Goal: Task Accomplishment & Management: Manage account settings

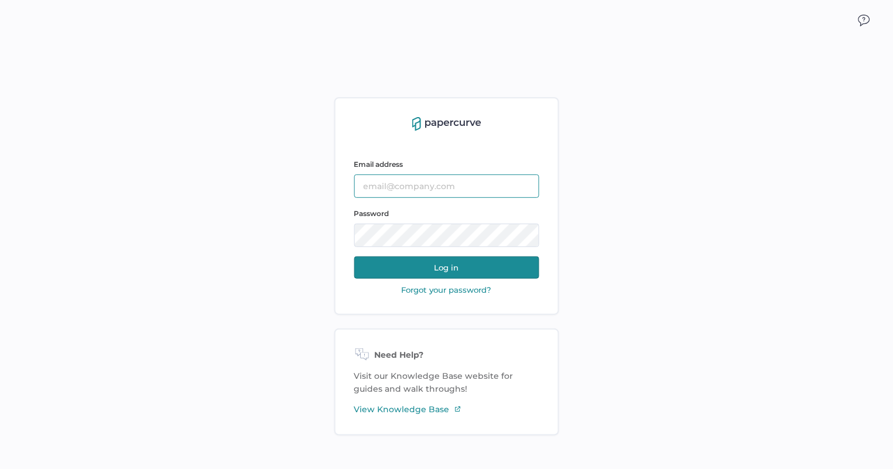
type input "Slee@saolrx.com"
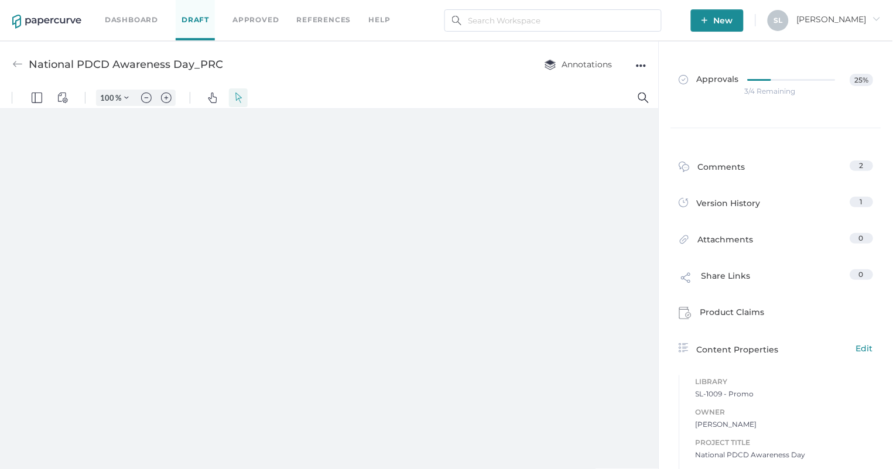
type input "135"
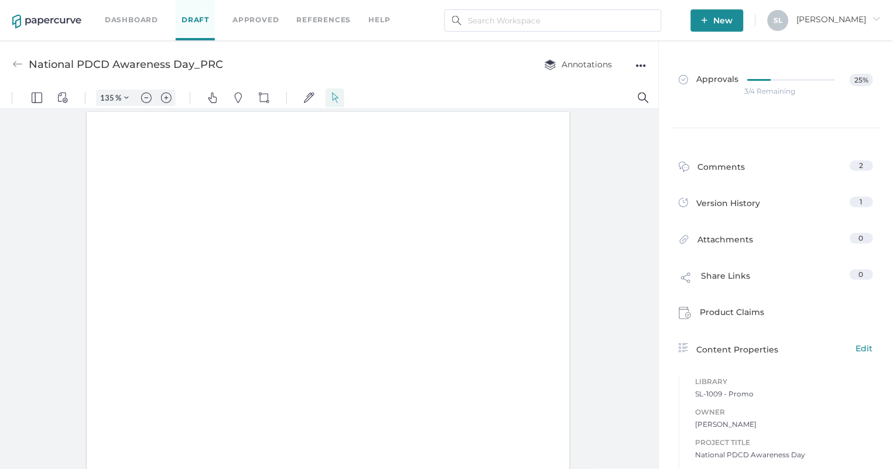
scroll to position [1, 0]
type input "1"
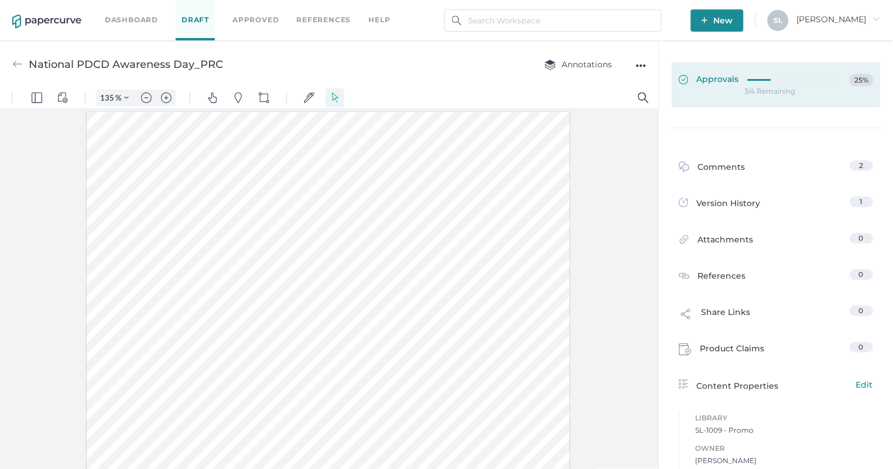
click at [702, 74] on span "Approvals" at bounding box center [709, 80] width 60 height 13
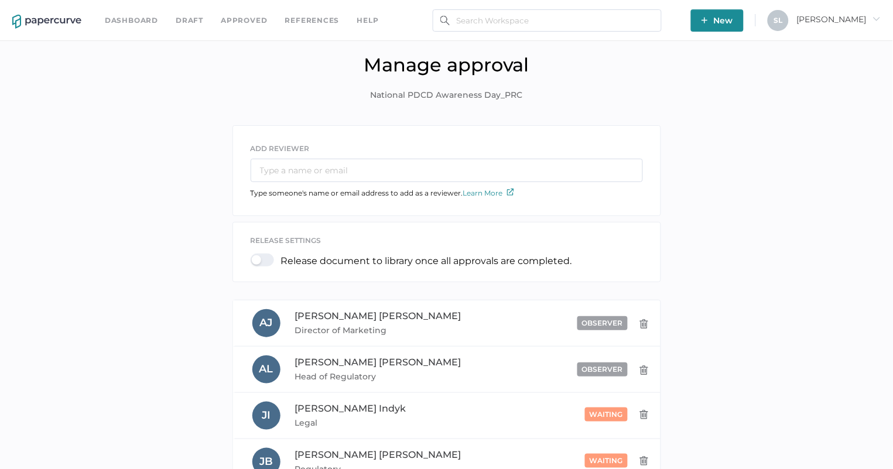
click at [129, 21] on link "Dashboard" at bounding box center [131, 20] width 53 height 13
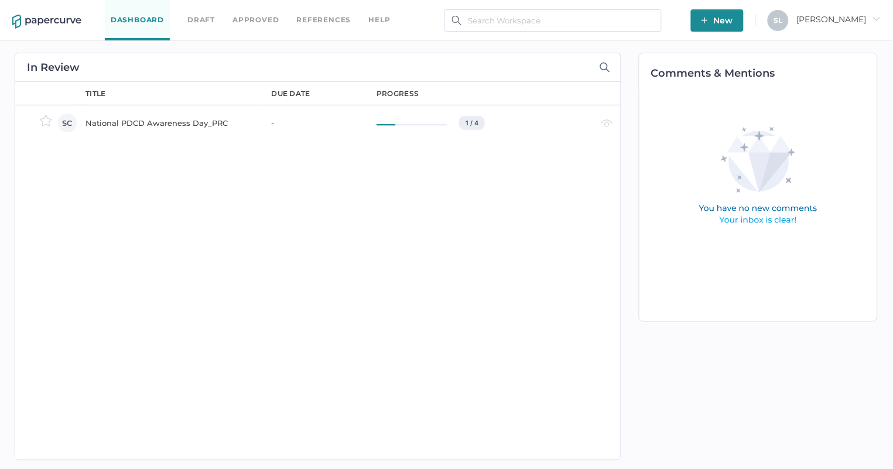
click at [177, 123] on div "National PDCD Awareness Day_PRC" at bounding box center [172, 123] width 172 height 14
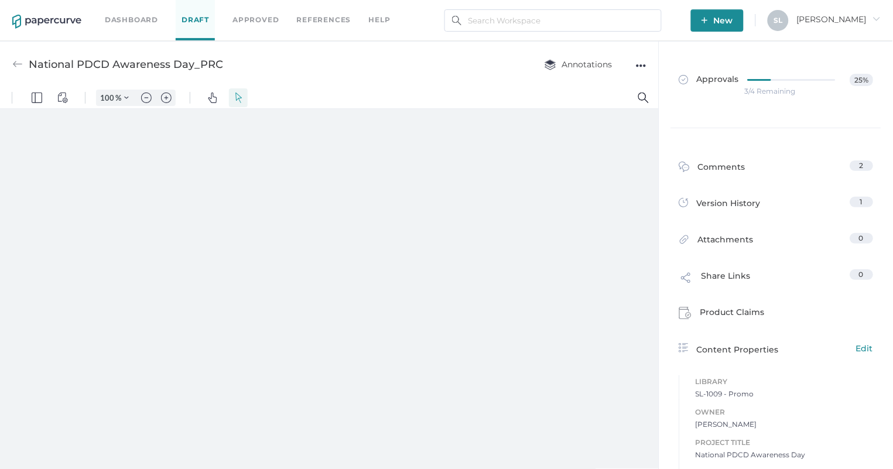
type input "135"
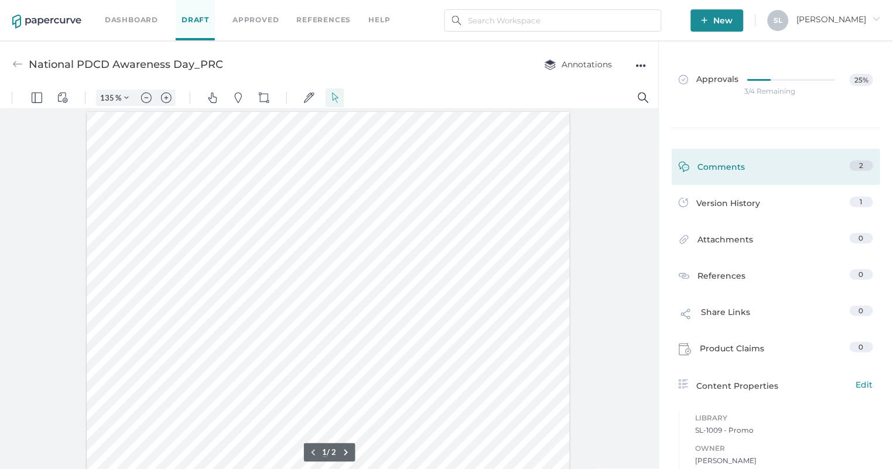
click at [717, 169] on div "Comments" at bounding box center [712, 169] width 67 height 18
